Goal: Information Seeking & Learning: Learn about a topic

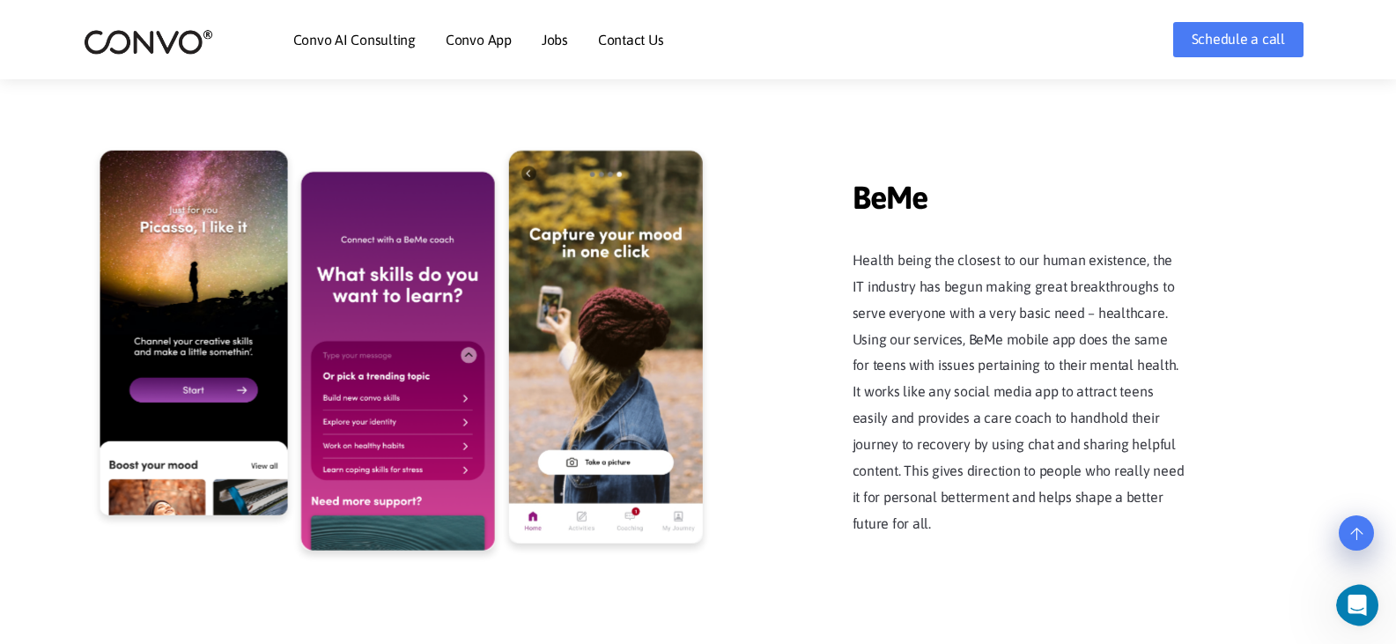
scroll to position [3474, 0]
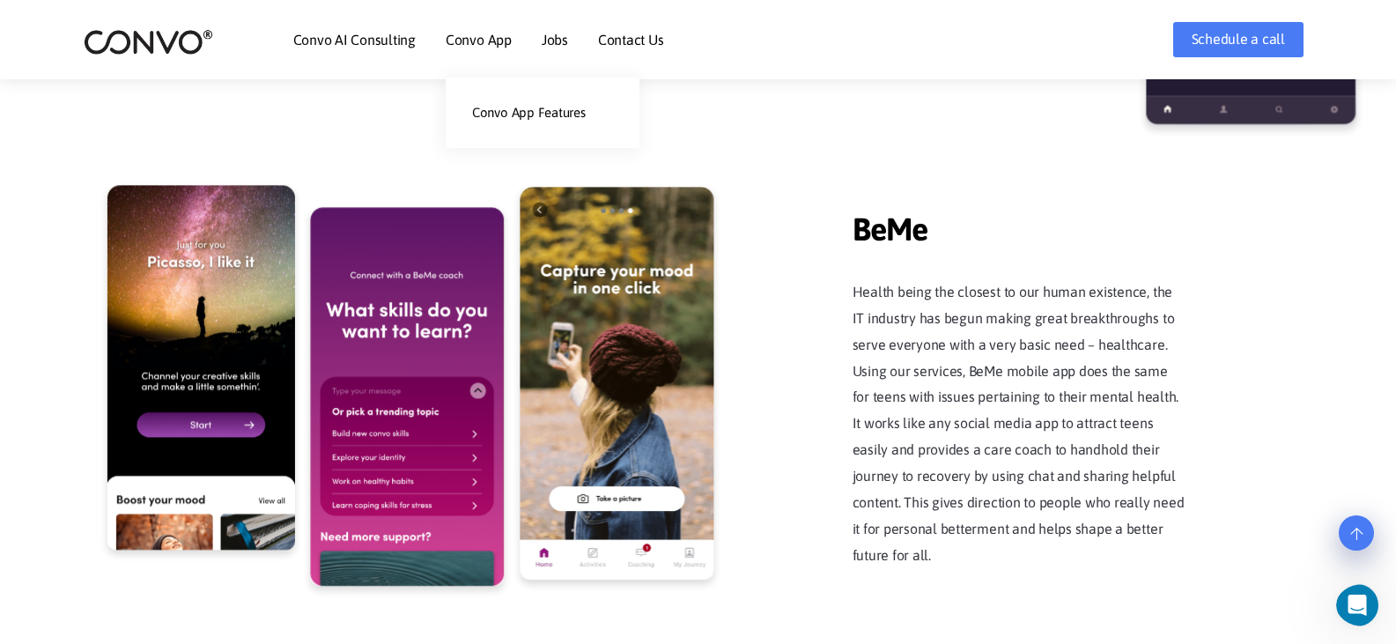
click at [484, 29] on li "Convo App Convo App Features" at bounding box center [479, 40] width 66 height 76
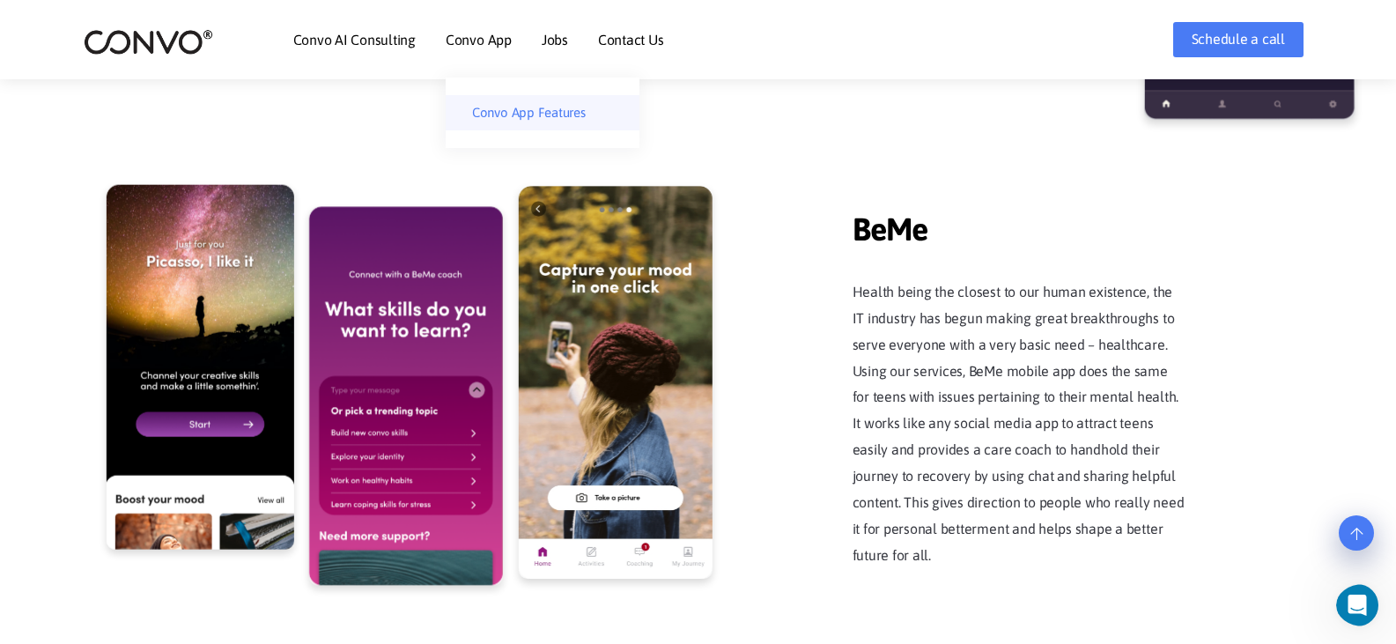
click at [523, 104] on link "Convo App Features" at bounding box center [543, 112] width 194 height 35
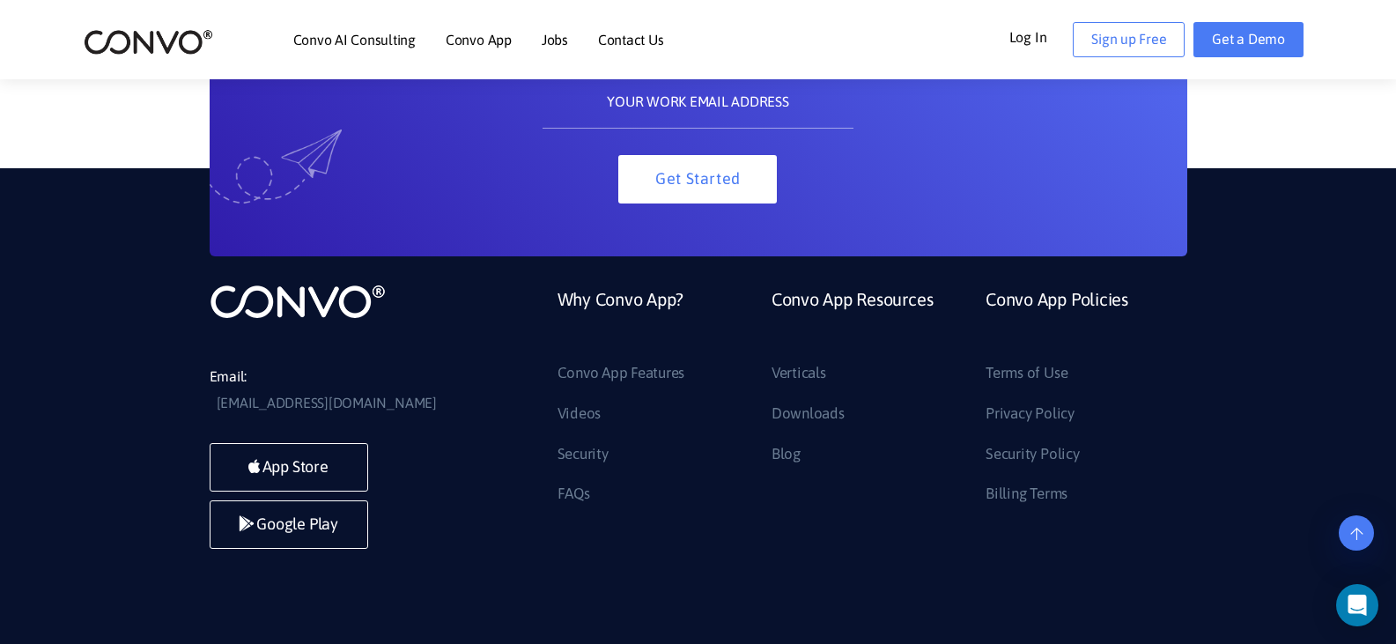
scroll to position [9602, 0]
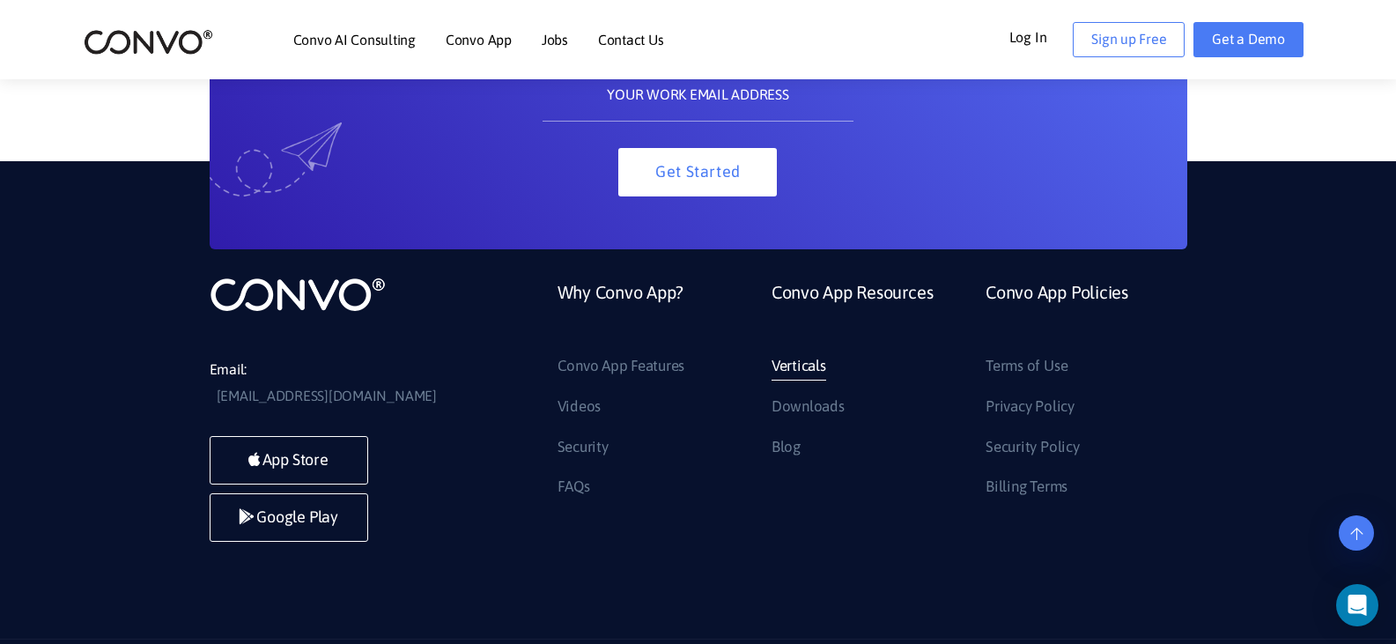
click at [785, 358] on link "Verticals" at bounding box center [799, 366] width 55 height 28
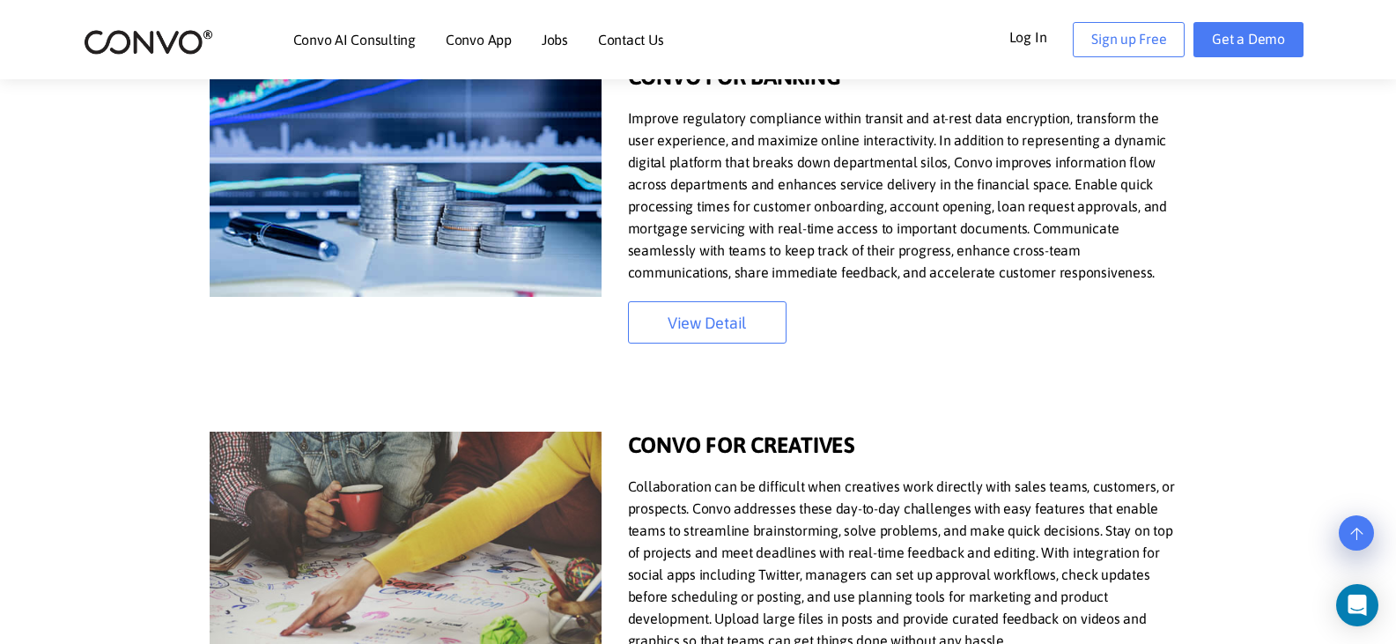
scroll to position [529, 0]
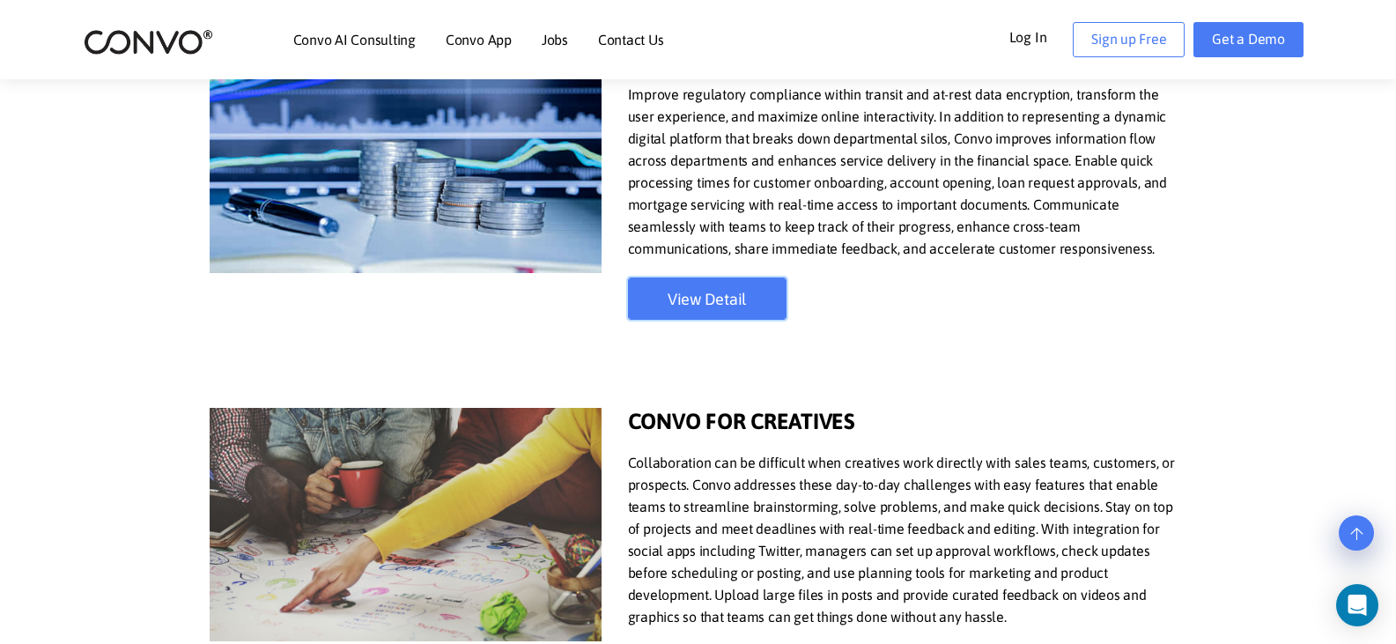
click at [677, 295] on link "View Detail" at bounding box center [707, 298] width 159 height 42
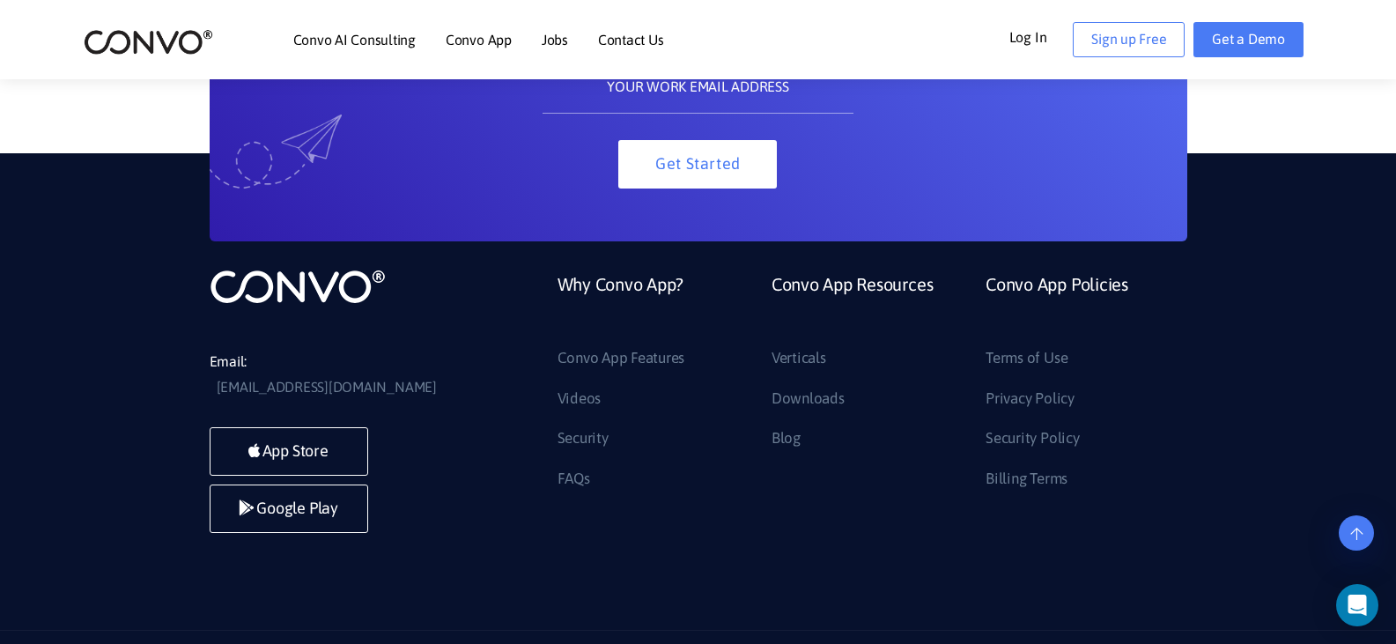
scroll to position [4109, 0]
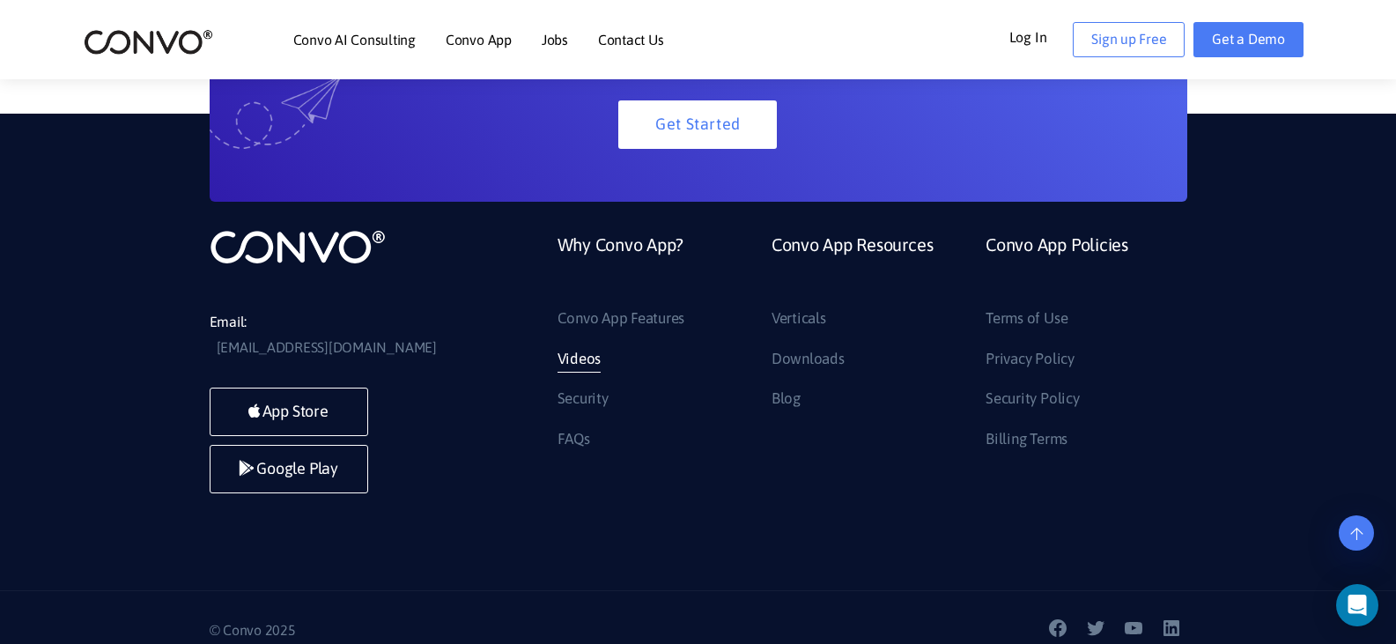
click at [578, 359] on link "Videos" at bounding box center [580, 359] width 44 height 28
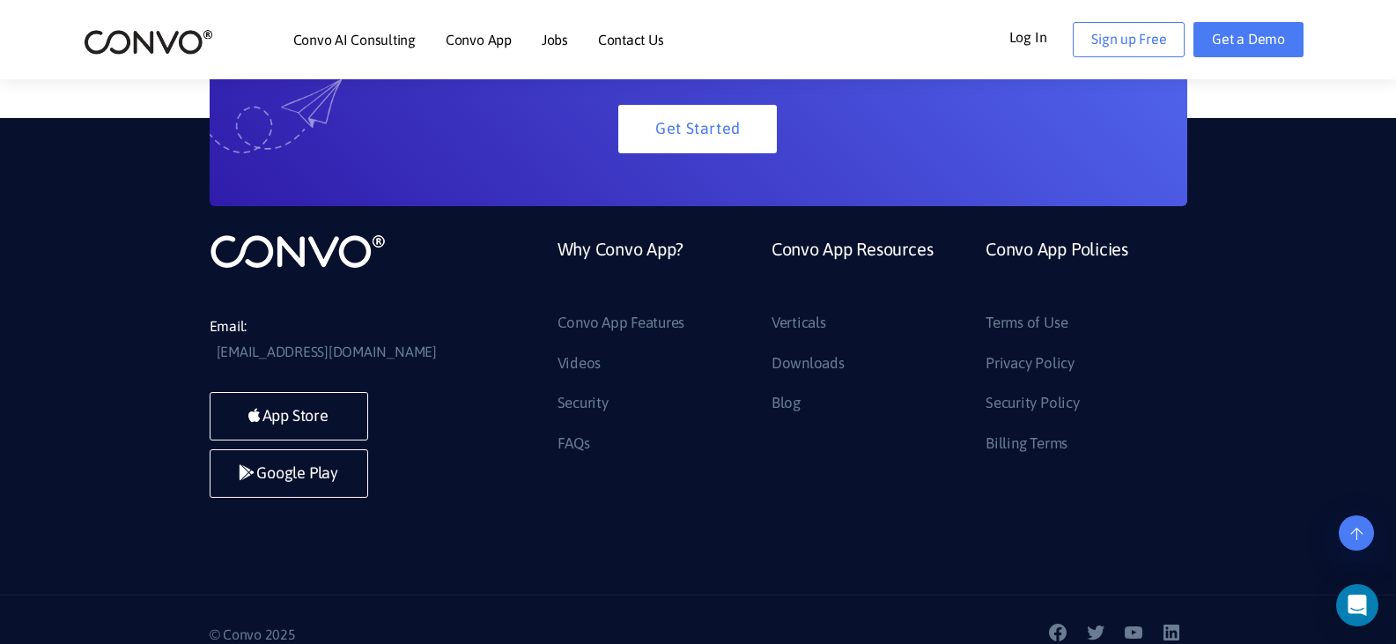
scroll to position [2574, 0]
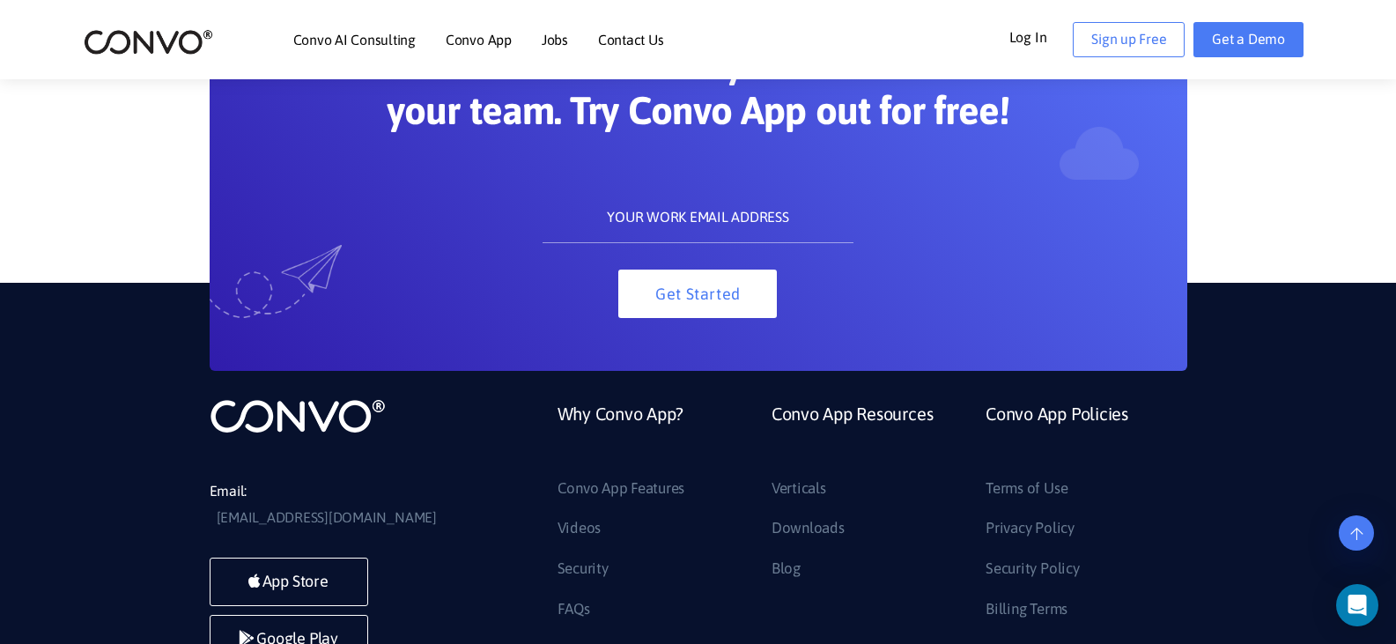
scroll to position [1938, 0]
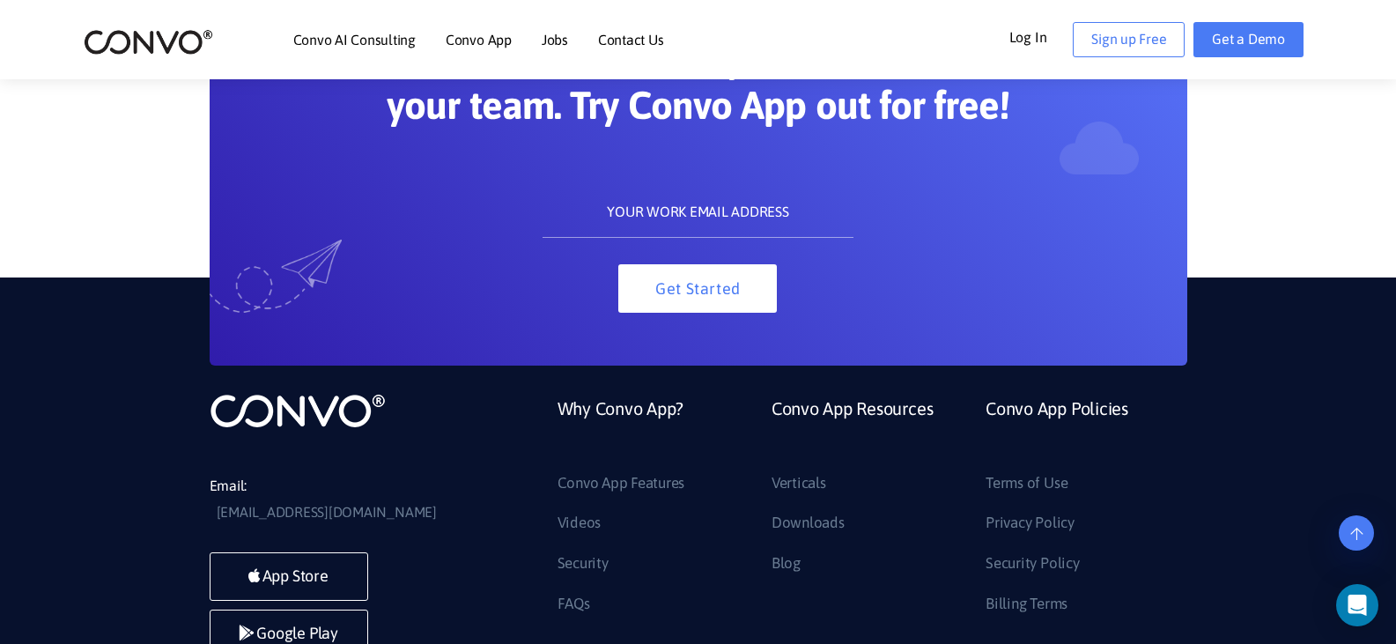
click at [646, 41] on link "Contact Us" at bounding box center [631, 40] width 66 height 14
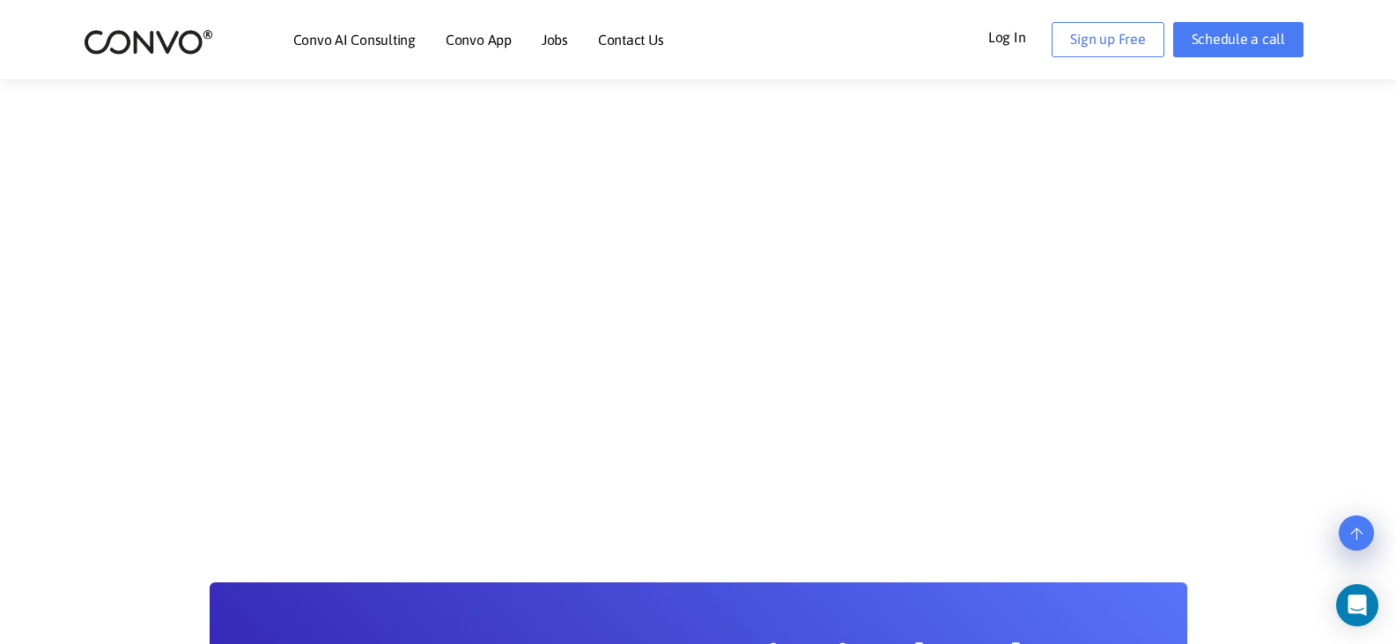
scroll to position [1057, 0]
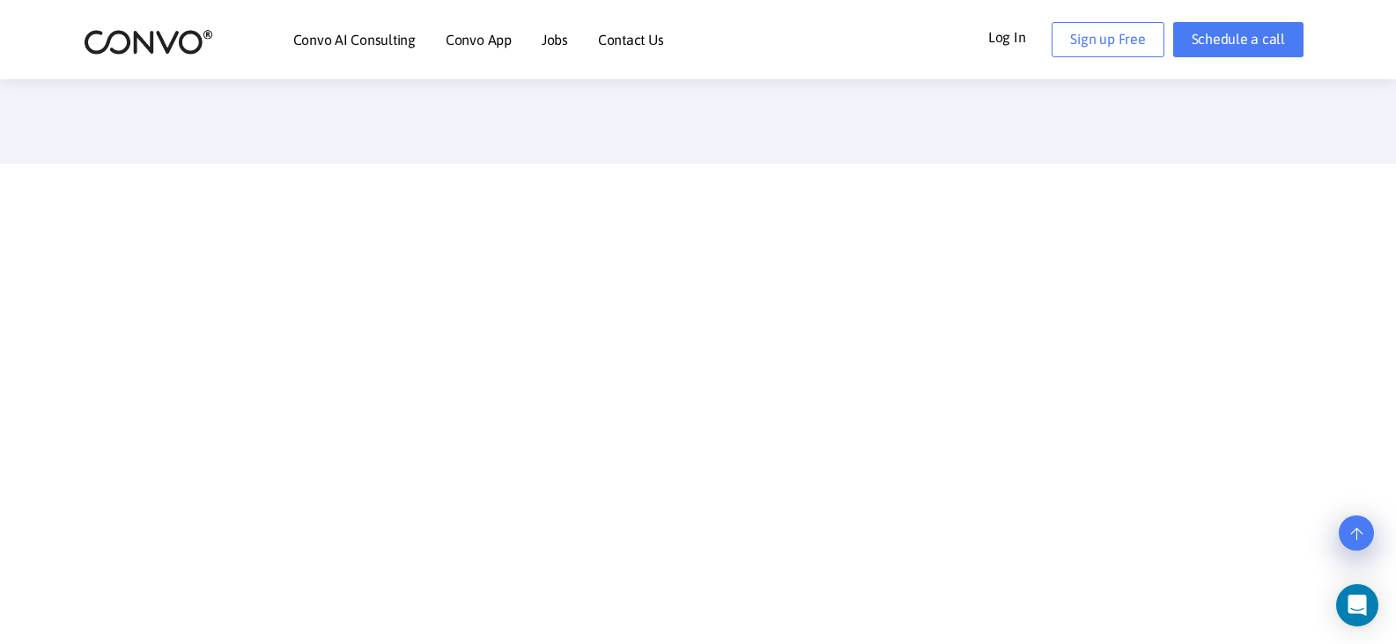
click at [396, 37] on link "Convo AI Consulting" at bounding box center [354, 40] width 122 height 14
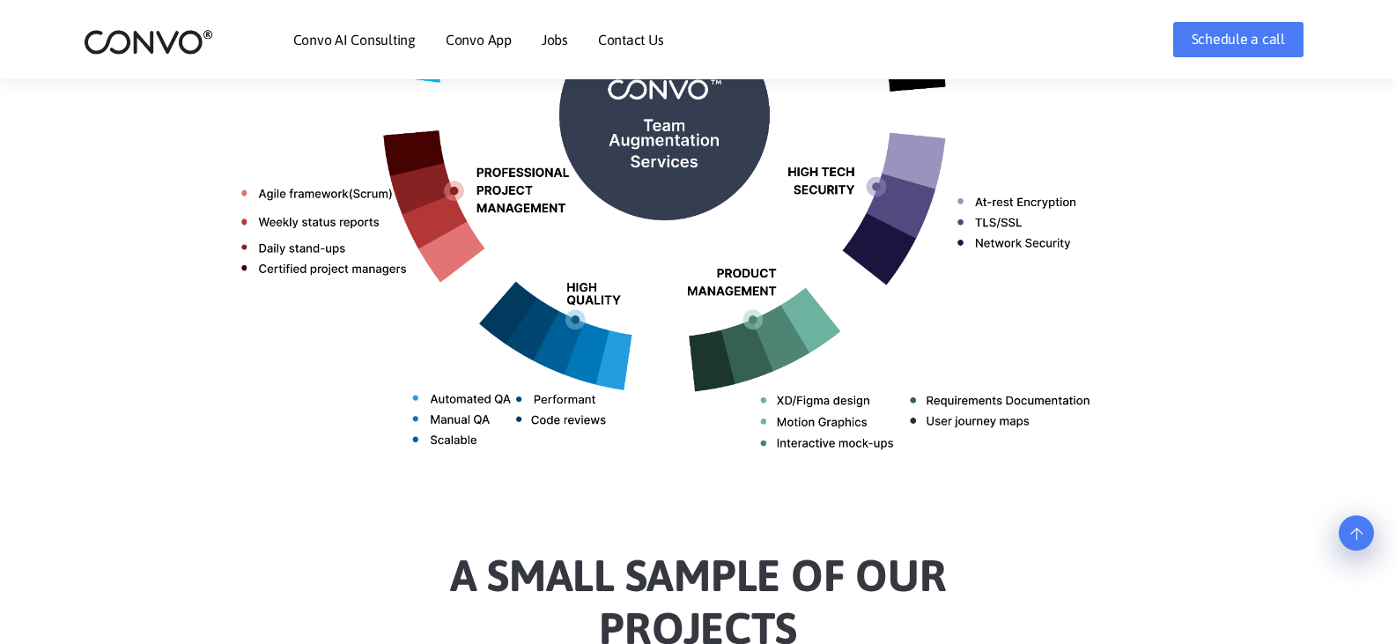
scroll to position [1057, 0]
